Goal: Obtain resource: Download file/media

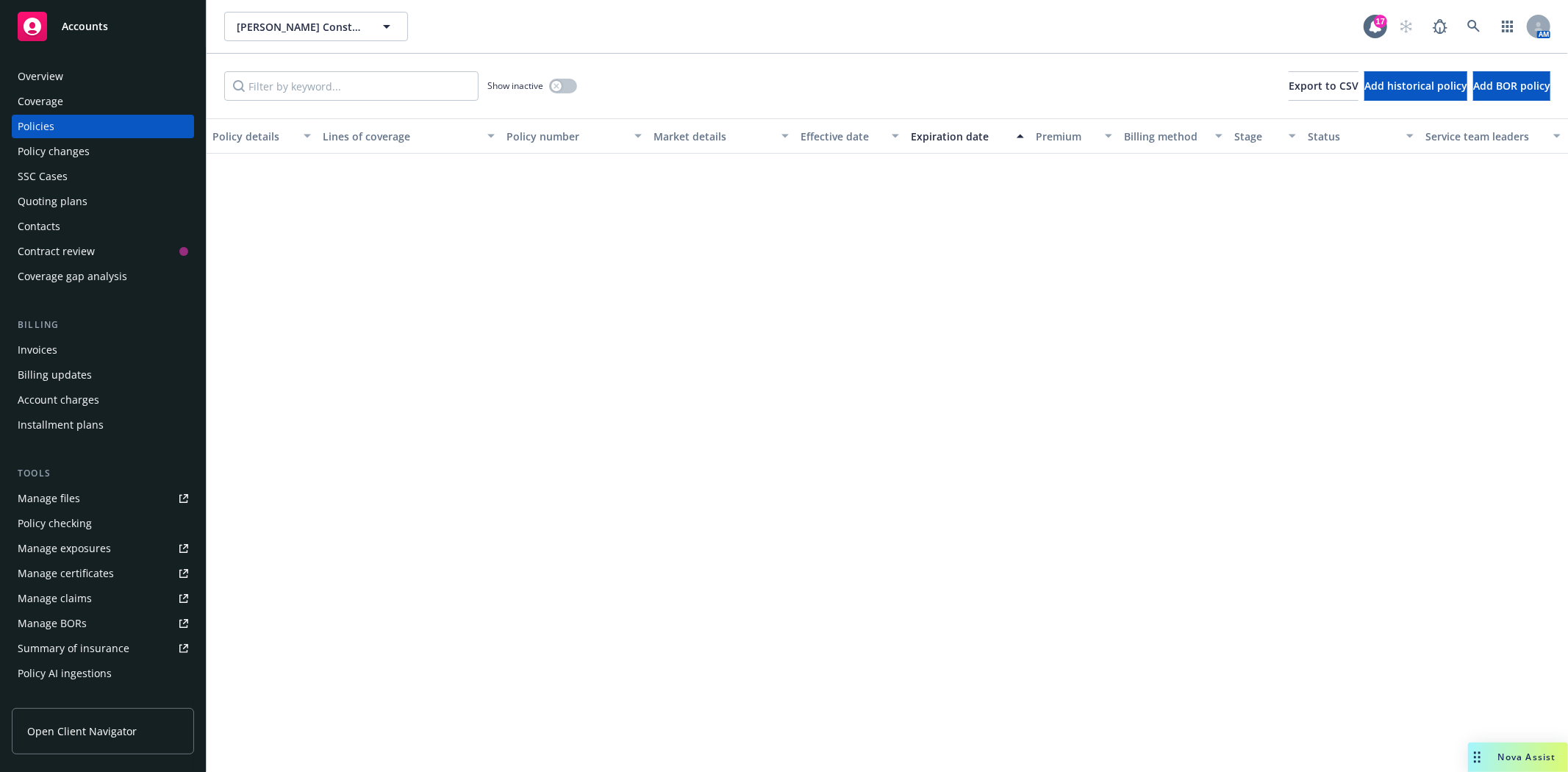
scroll to position [1470, 0]
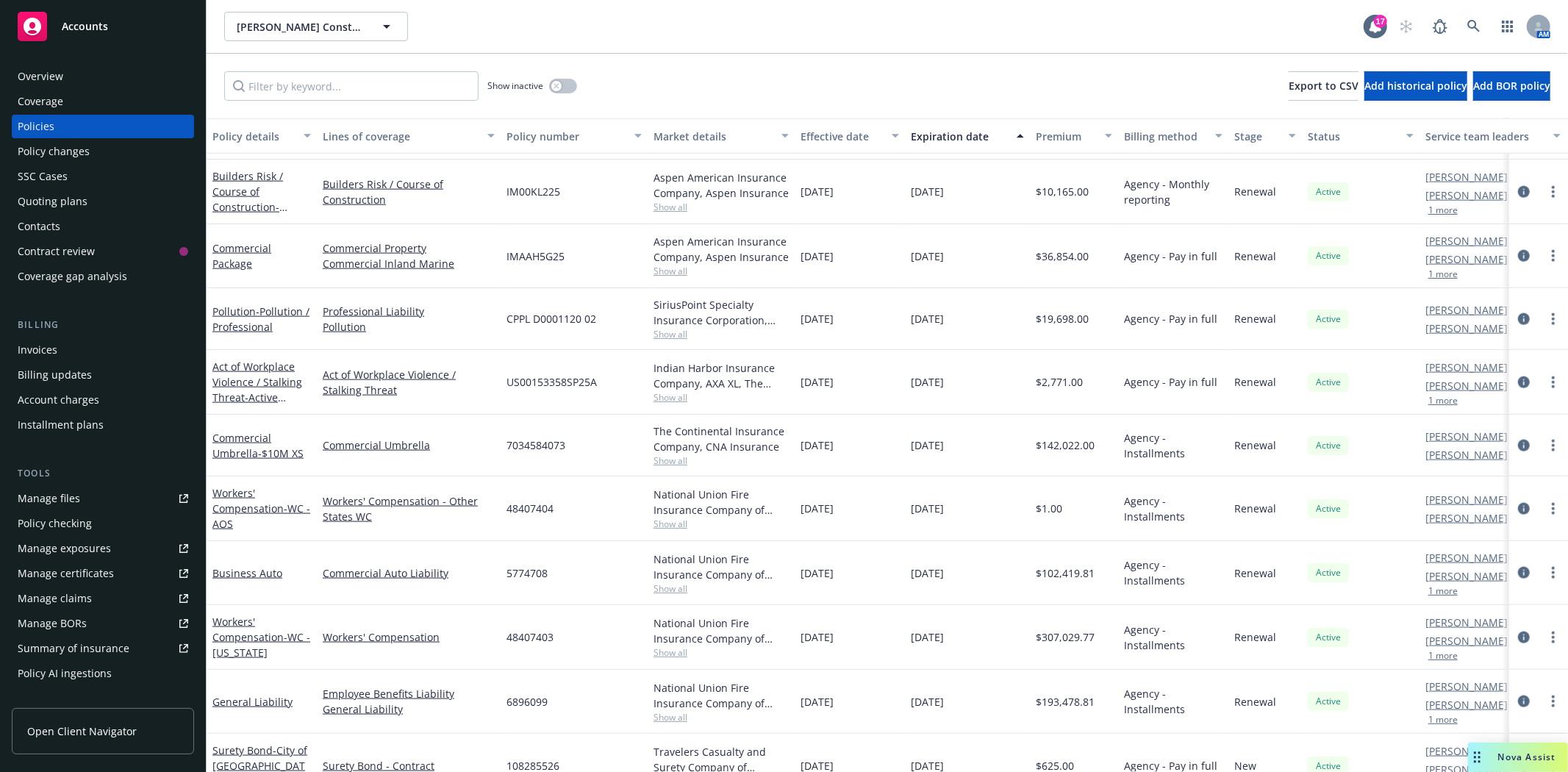
click at [69, 28] on span "Accounts" at bounding box center [85, 26] width 46 height 12
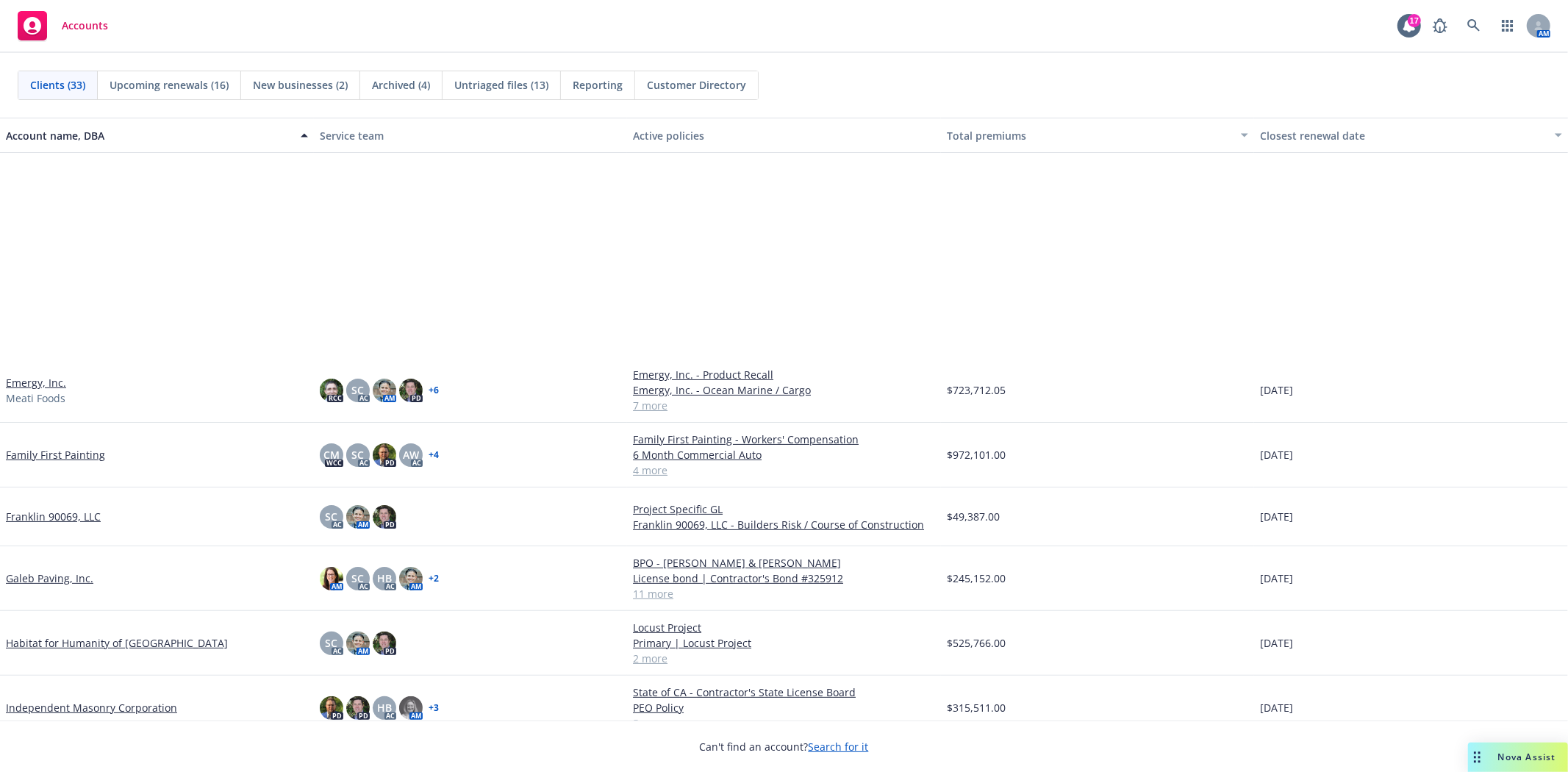
scroll to position [735, 0]
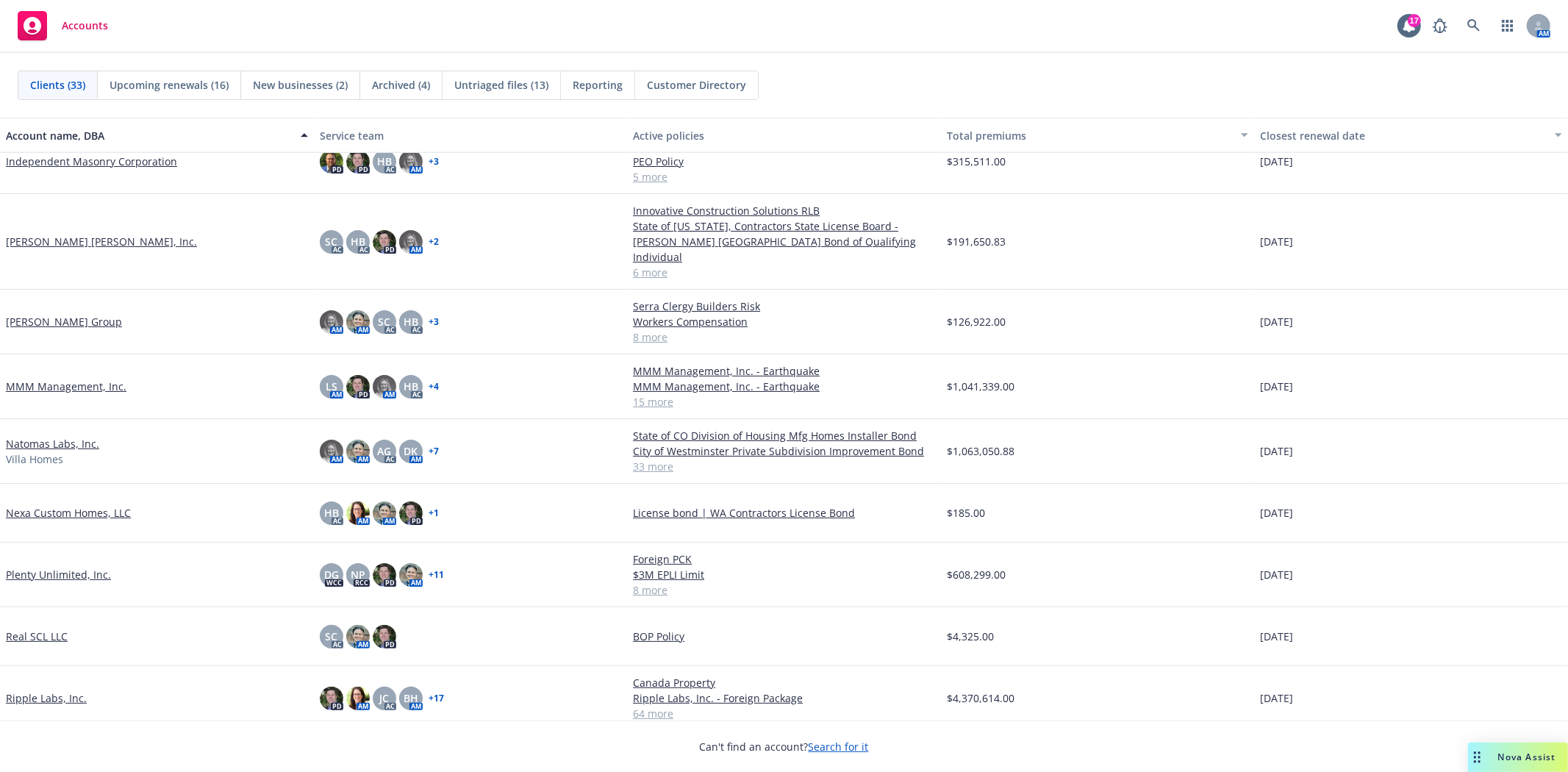
click at [65, 419] on div "Natomas Labs, Inc. [GEOGRAPHIC_DATA]" at bounding box center [156, 451] width 314 height 65
click at [59, 436] on link "Natomas Labs, Inc." at bounding box center [52, 443] width 94 height 15
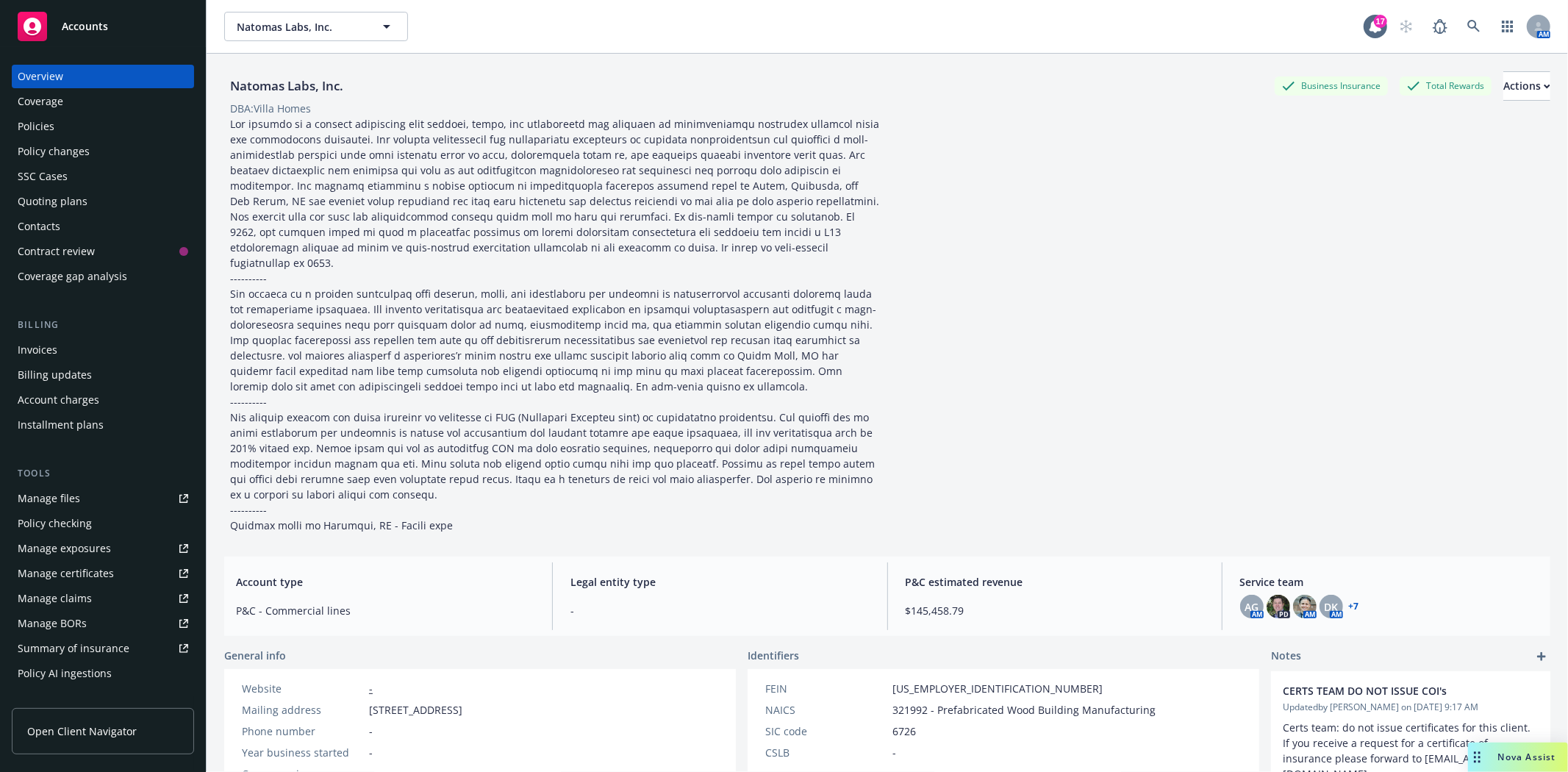
click at [61, 17] on div "Accounts" at bounding box center [103, 26] width 171 height 29
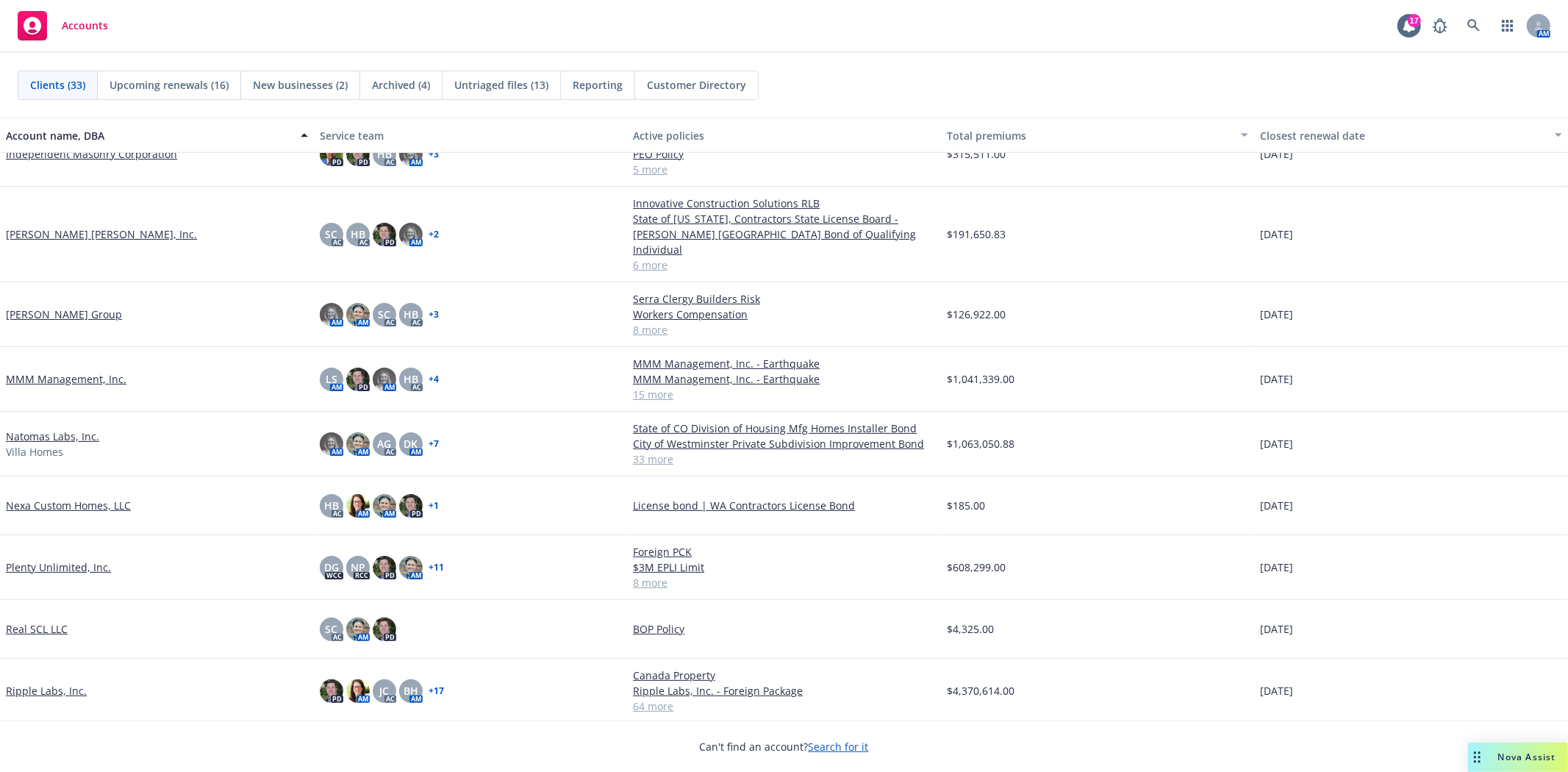
scroll to position [817, 0]
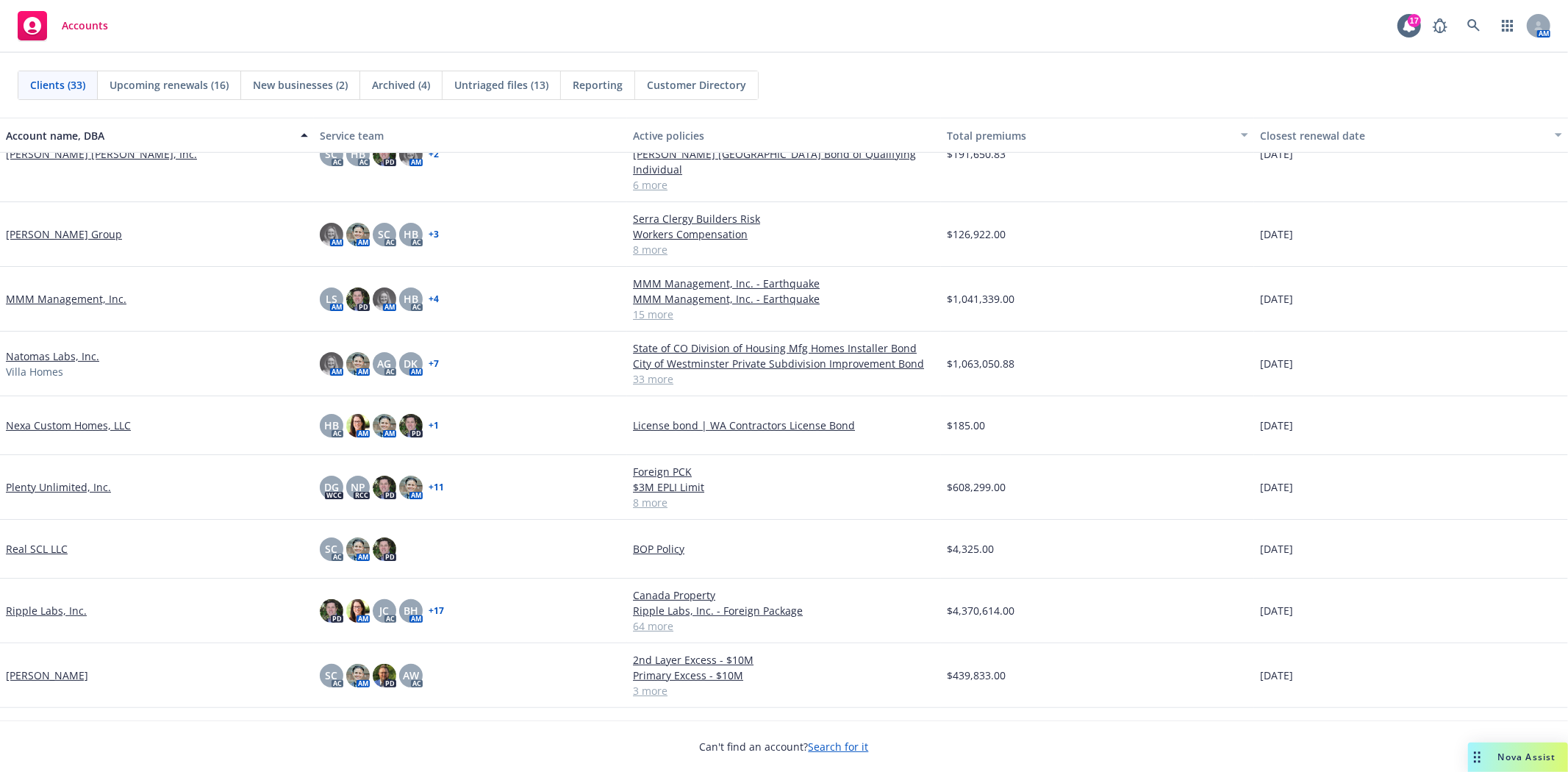
click at [74, 348] on link "Natomas Labs, Inc." at bounding box center [52, 356] width 94 height 15
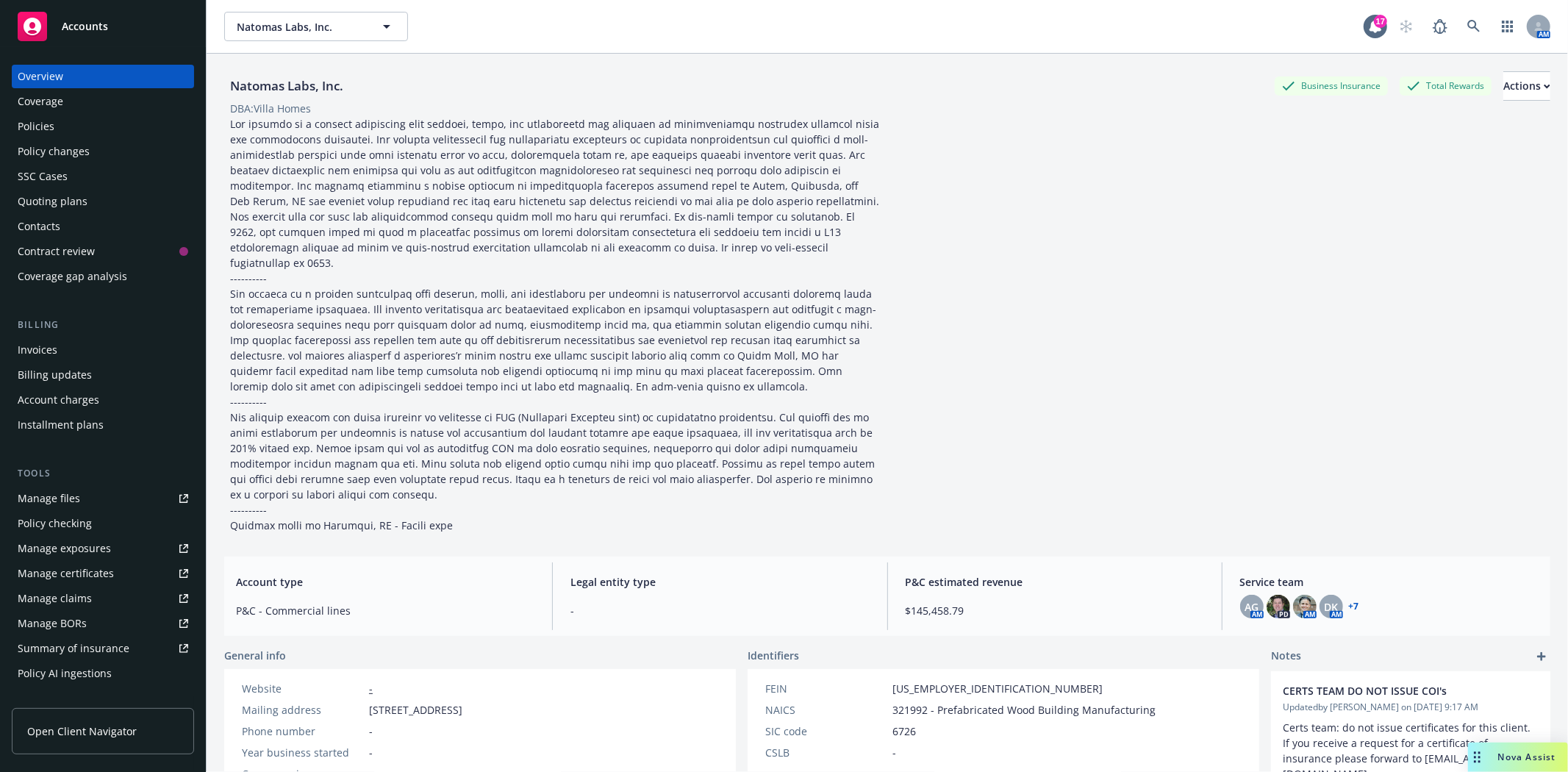
click at [50, 130] on div "Policies" at bounding box center [35, 126] width 36 height 24
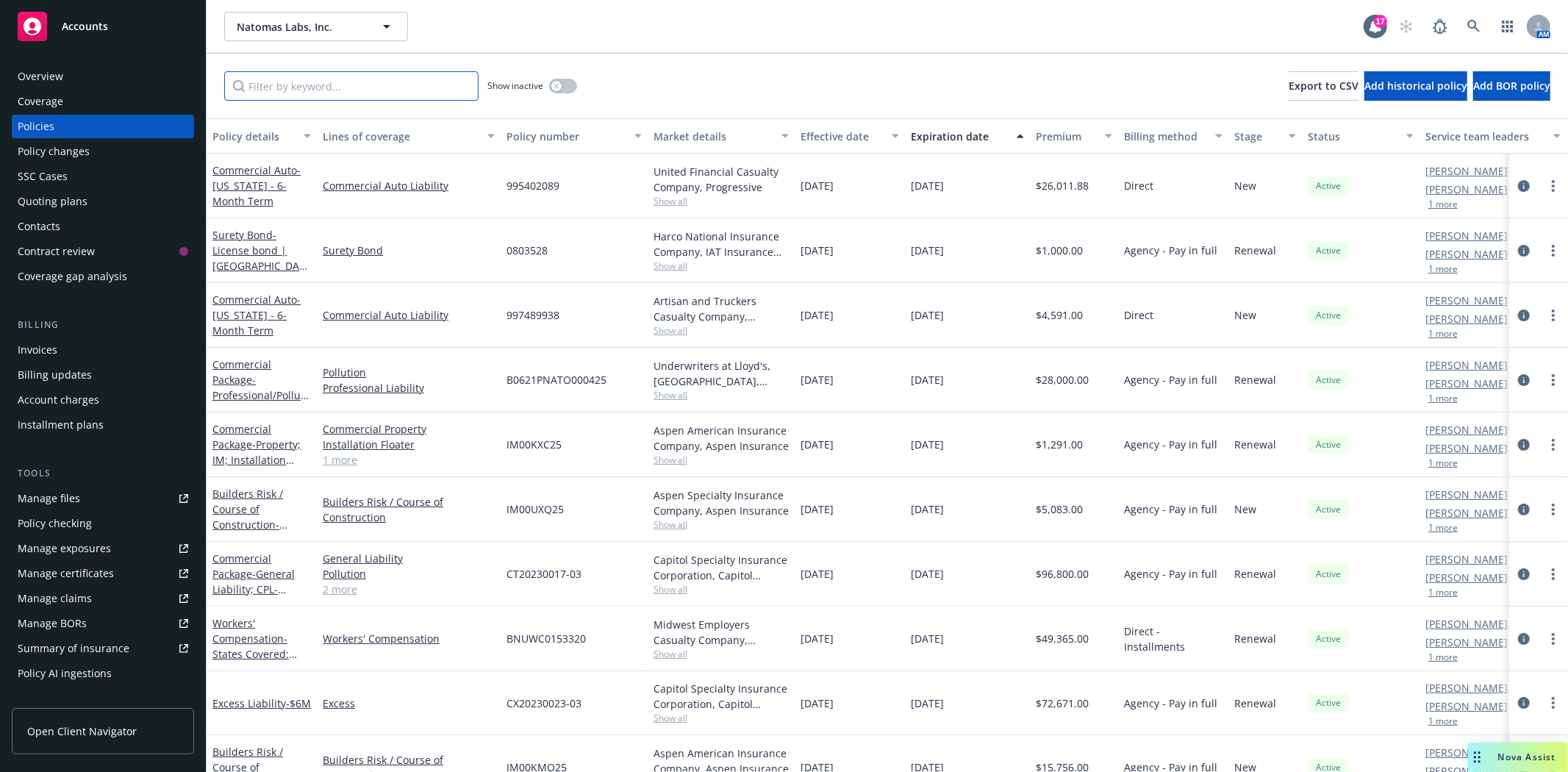
click at [329, 90] on input "Filter by keyword..." at bounding box center [352, 85] width 255 height 29
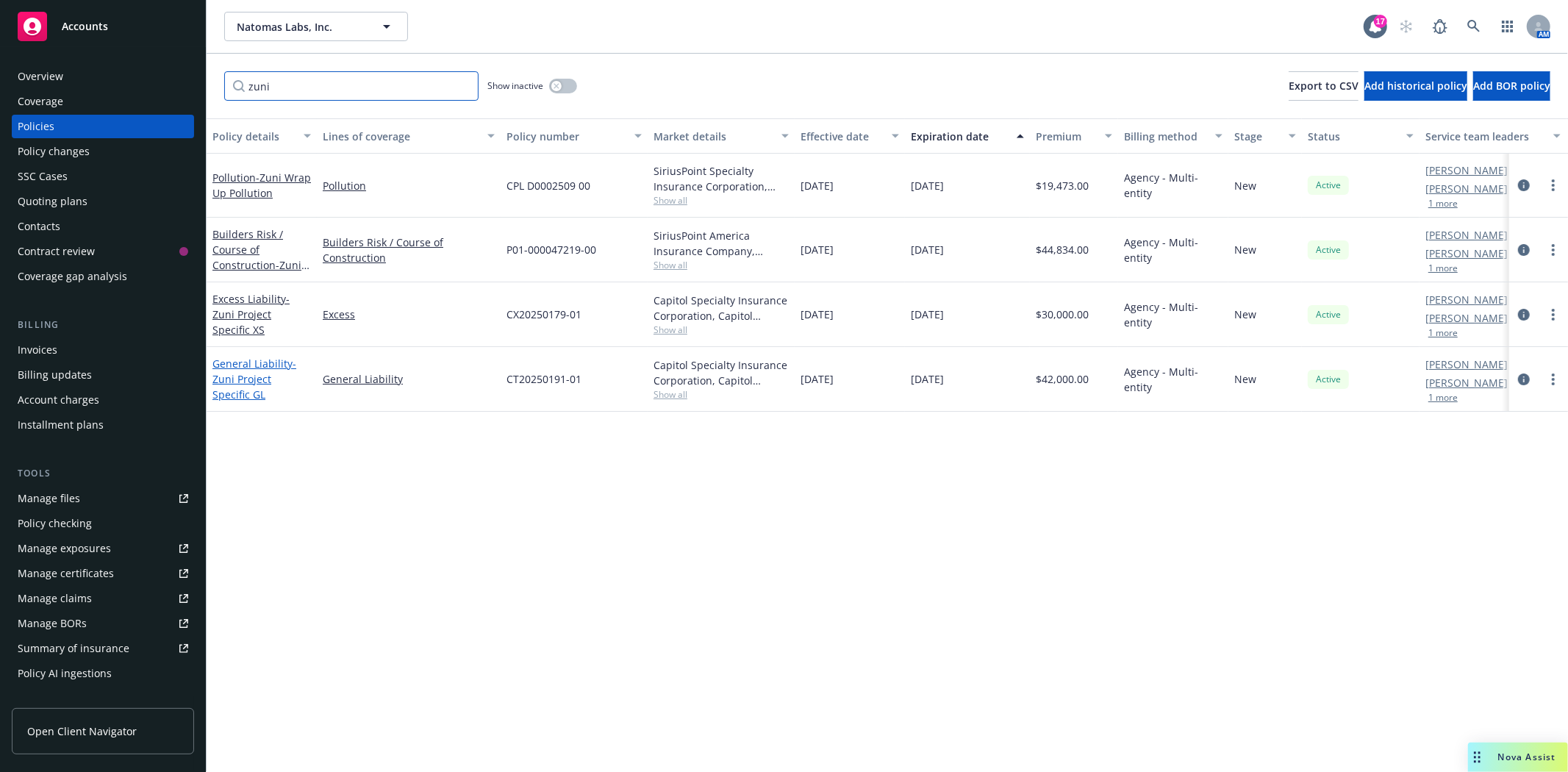
type input "zuni"
click at [266, 374] on span "- Zuni Project Specific GL" at bounding box center [255, 378] width 84 height 45
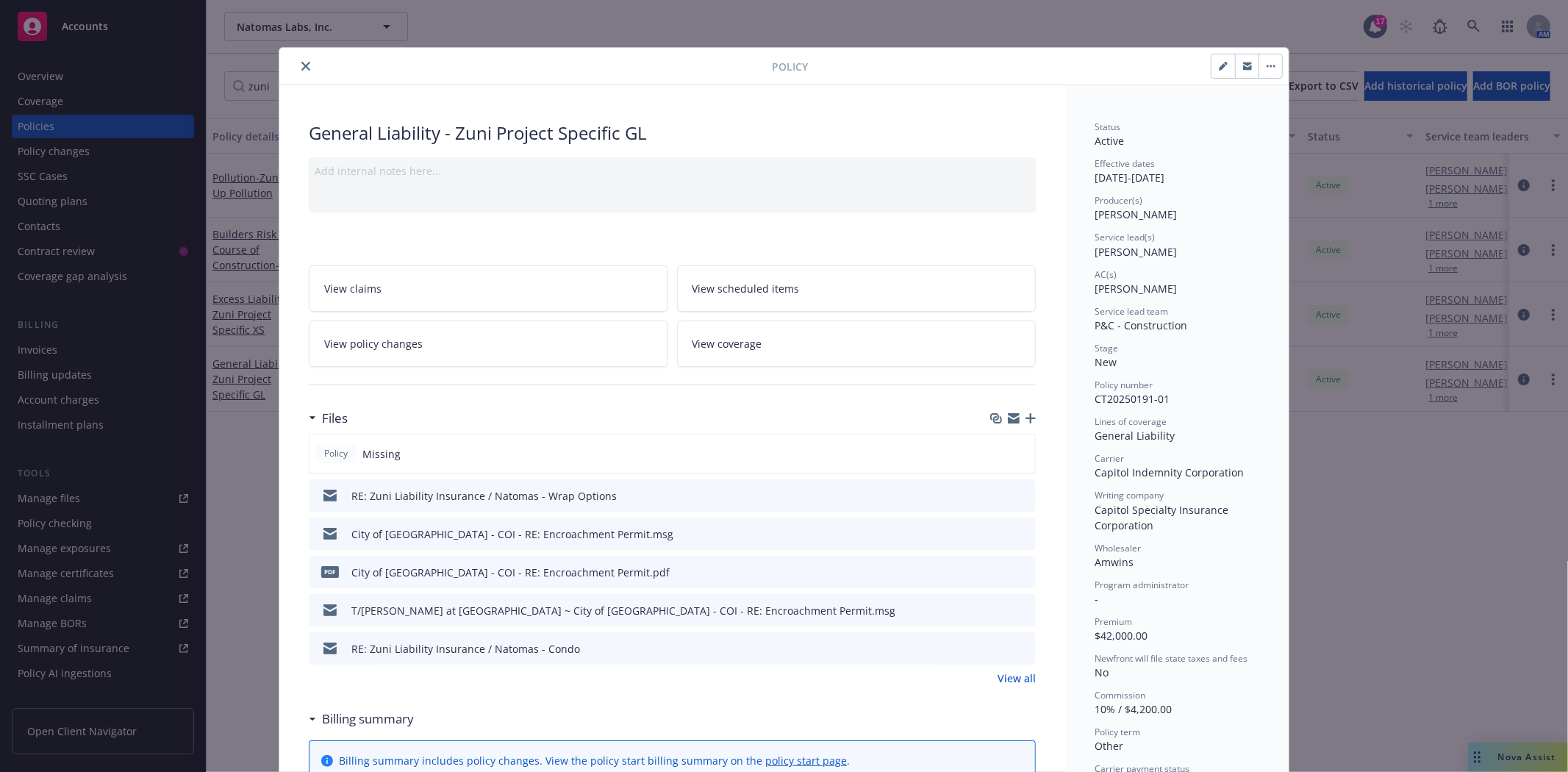
click at [998, 673] on link "View all" at bounding box center [1017, 677] width 38 height 15
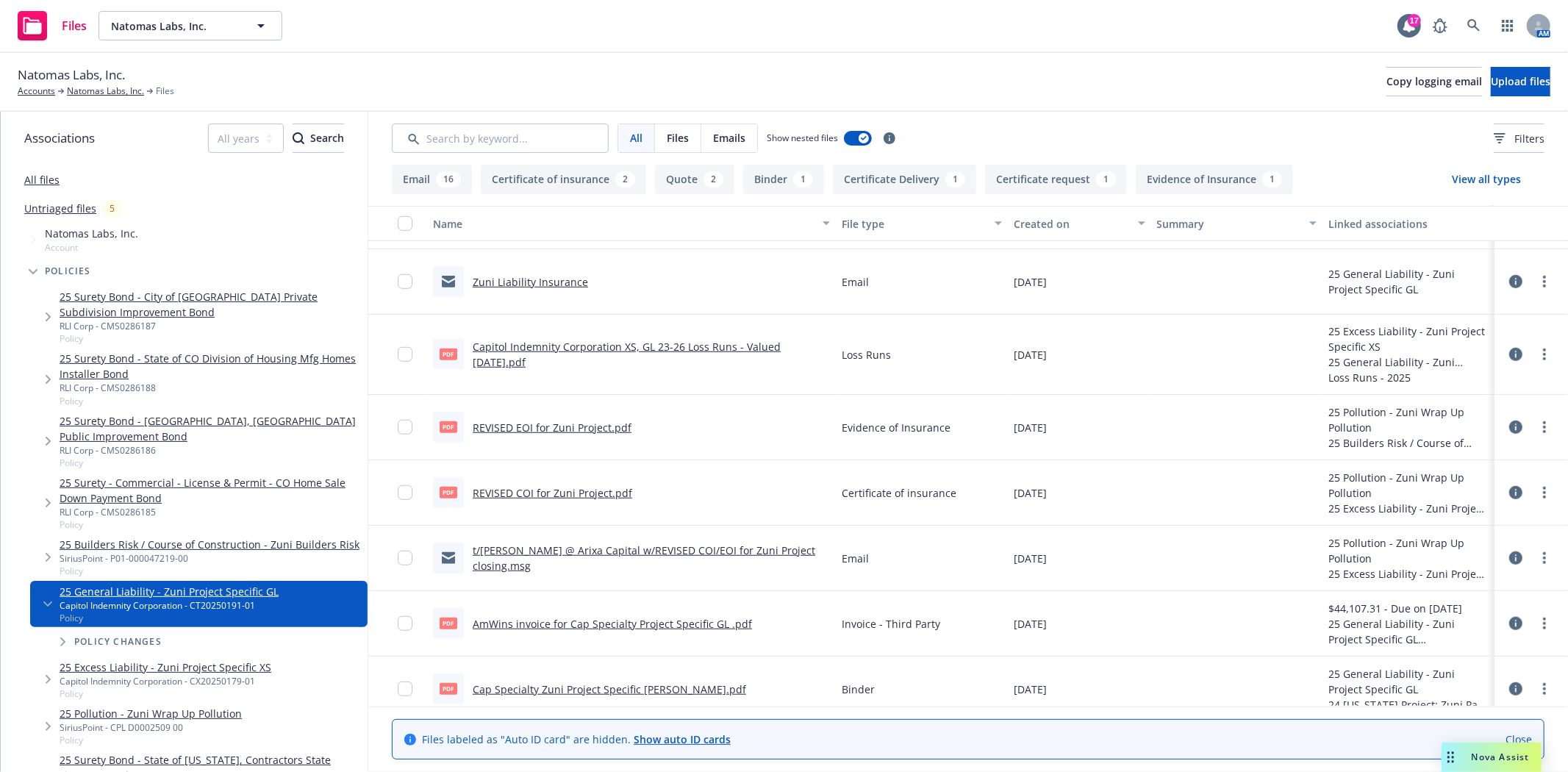
scroll to position [980, 0]
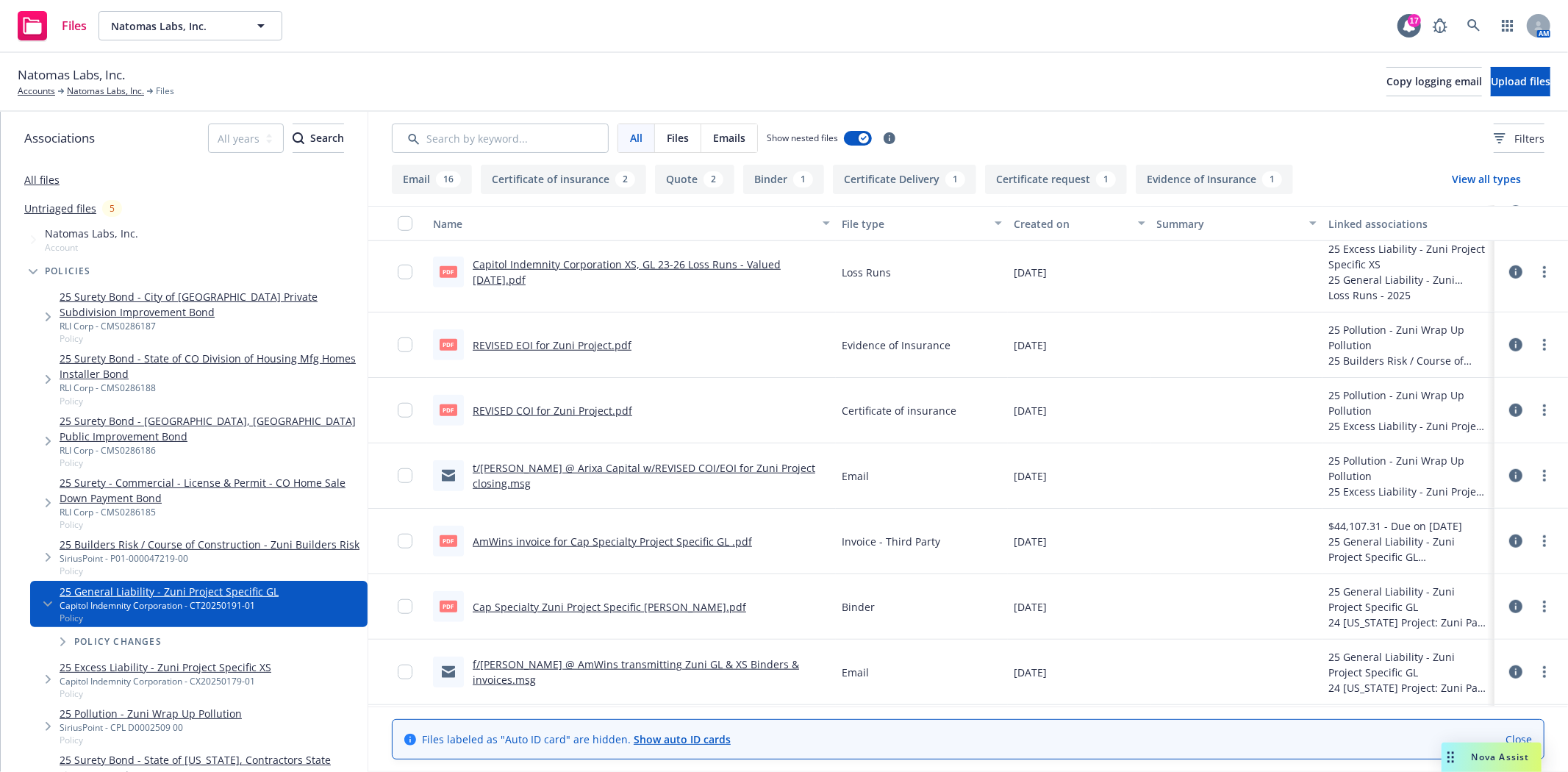
click at [618, 607] on link "Cap Specialty Zuni Project Specific GL Binder.pdf" at bounding box center [609, 607] width 274 height 14
